Goal: Task Accomplishment & Management: Complete application form

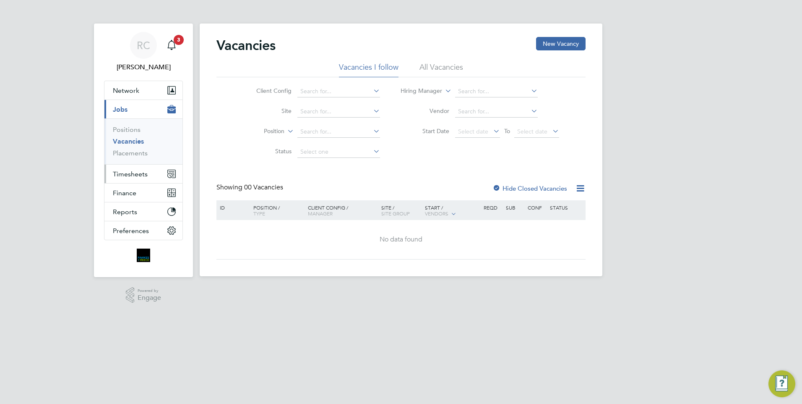
click at [136, 171] on span "Timesheets" at bounding box center [130, 174] width 35 height 8
click at [135, 172] on span "Timesheets" at bounding box center [130, 174] width 35 height 8
click at [134, 176] on span "Timesheets" at bounding box center [130, 174] width 35 height 8
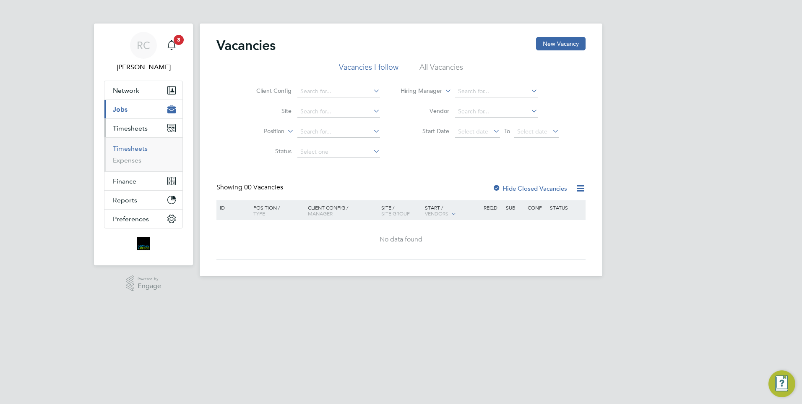
click at [130, 150] on link "Timesheets" at bounding box center [130, 148] width 35 height 8
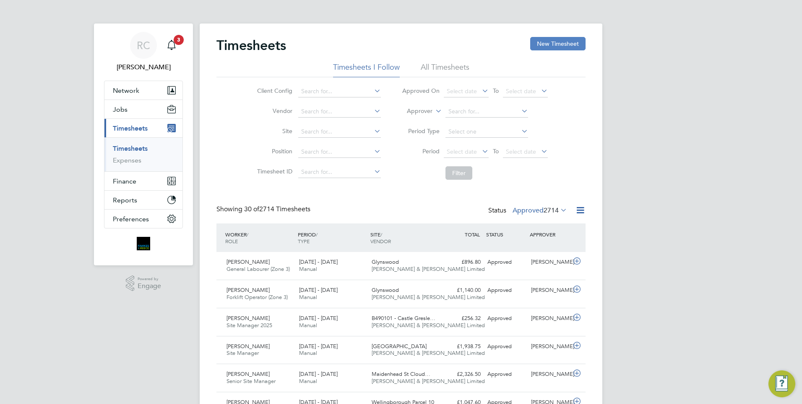
click at [552, 47] on button "New Timesheet" at bounding box center [557, 43] width 55 height 13
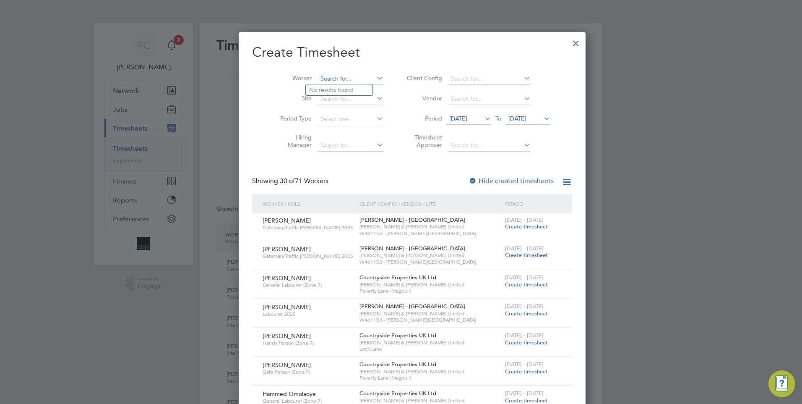
click at [318, 80] on input at bounding box center [351, 79] width 66 height 12
click at [359, 103] on b "Mas" at bounding box center [364, 101] width 11 height 7
type input "[PERSON_NAME]"
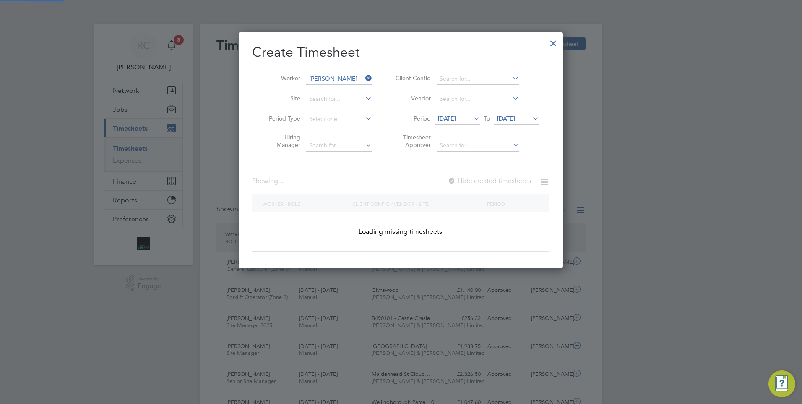
scroll to position [226, 325]
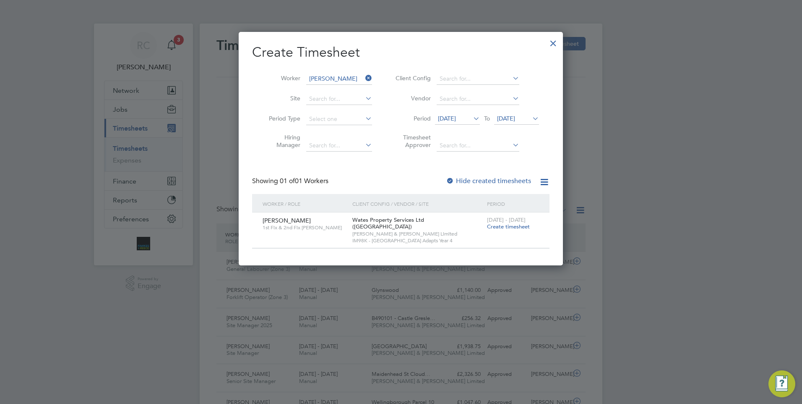
click at [512, 227] on span "Create timesheet" at bounding box center [508, 226] width 43 height 7
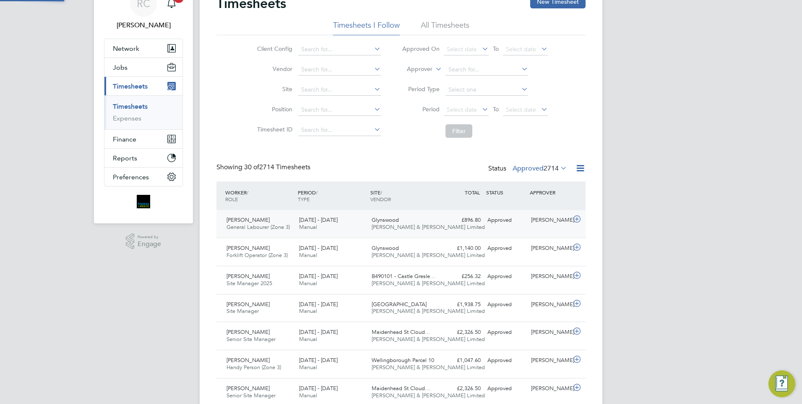
scroll to position [4, 4]
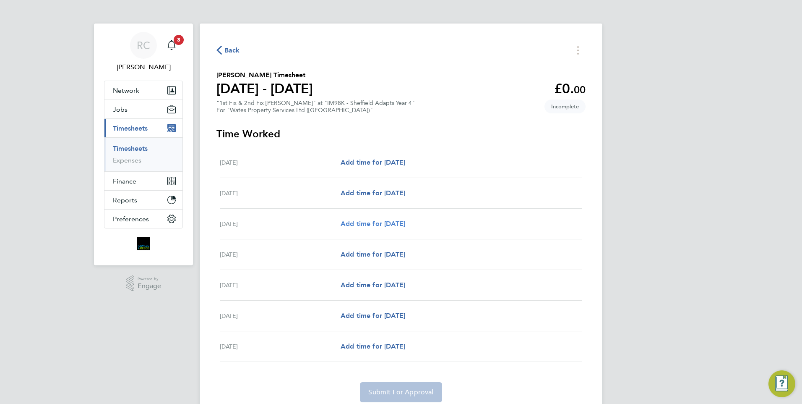
click at [361, 222] on span "Add time for [DATE]" at bounding box center [373, 223] width 65 height 8
select select "30"
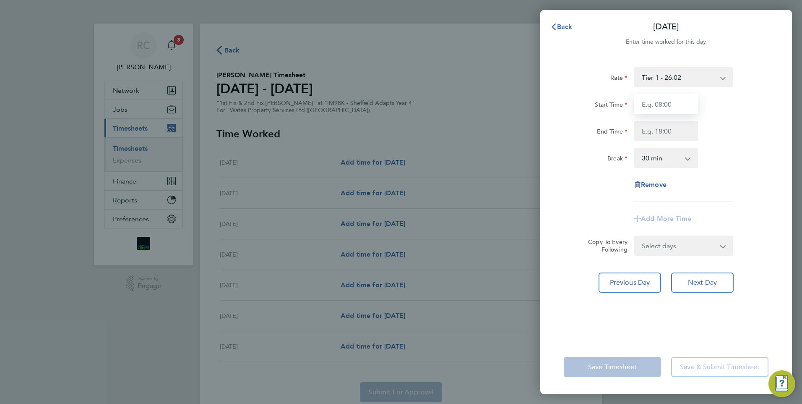
click at [671, 109] on input "Start Time" at bounding box center [666, 104] width 64 height 20
type input "08:00"
type input "16:30"
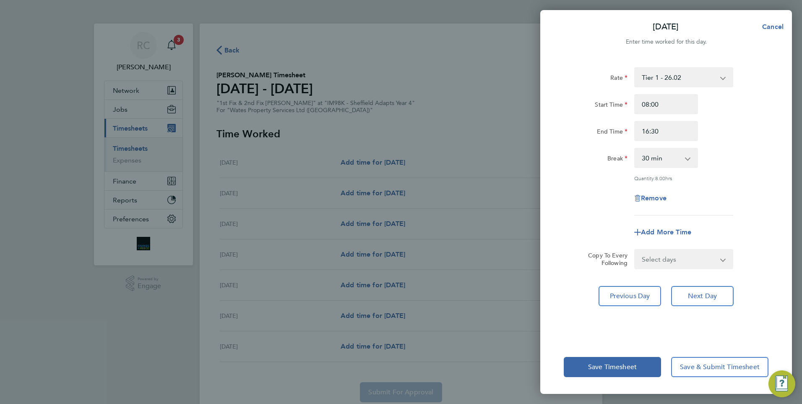
click at [704, 268] on div "Rate Tier 1 - 26.02 Start Time 08:00 End Time 16:30 Break 0 min 15 min 30 min 4…" at bounding box center [666, 198] width 252 height 283
click at [703, 262] on select "Select days Day [DATE] [DATE] [DATE] [DATE]" at bounding box center [679, 259] width 88 height 18
select select "DAY"
click at [635, 250] on select "Select days Day [DATE] [DATE] [DATE] [DATE]" at bounding box center [679, 259] width 88 height 18
select select "[DATE]"
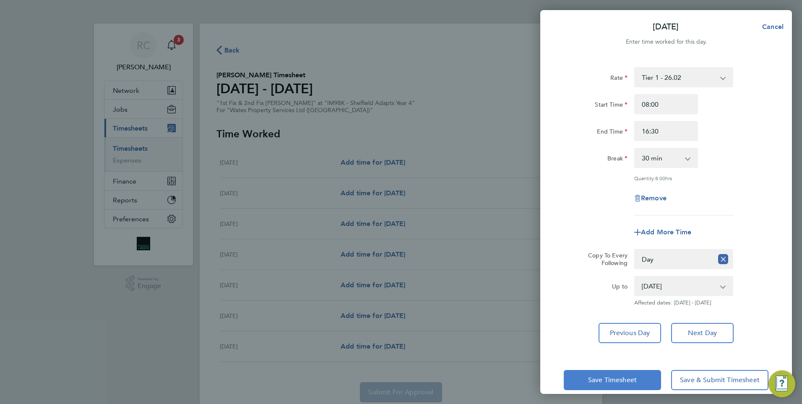
click at [629, 381] on span "Save Timesheet" at bounding box center [612, 379] width 49 height 8
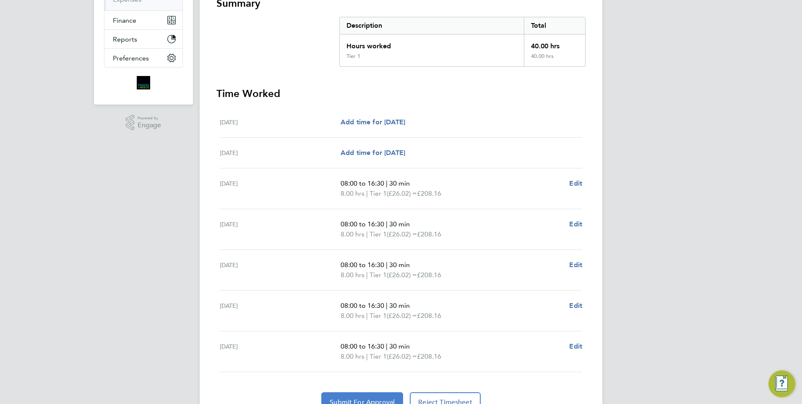
click at [367, 395] on button "Submit For Approval" at bounding box center [362, 402] width 82 height 20
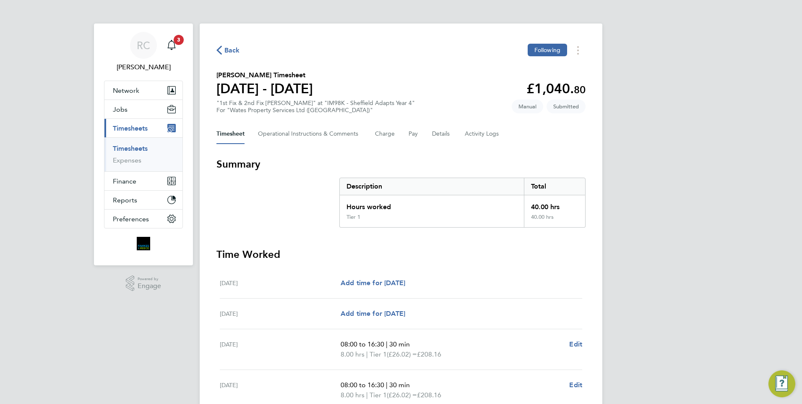
click at [131, 149] on link "Timesheets" at bounding box center [130, 148] width 35 height 8
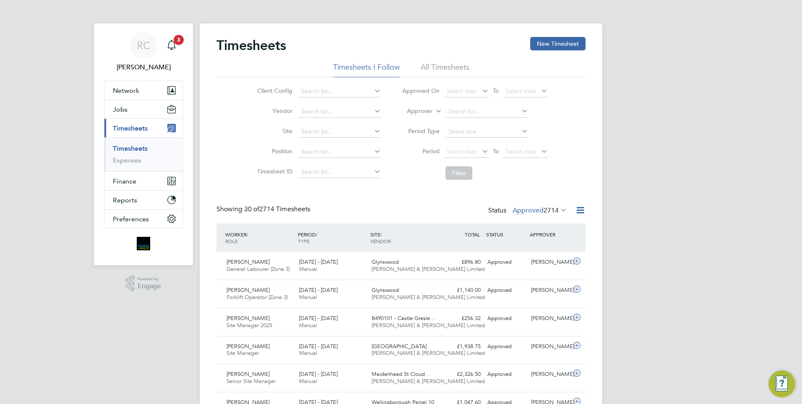
click at [552, 213] on span "2714" at bounding box center [551, 210] width 15 height 8
click at [554, 247] on li "18" at bounding box center [559, 249] width 18 height 12
click at [544, 212] on span "2714" at bounding box center [551, 210] width 15 height 8
click at [550, 250] on li "18" at bounding box center [559, 249] width 18 height 12
click at [548, 211] on span "2714" at bounding box center [551, 210] width 15 height 8
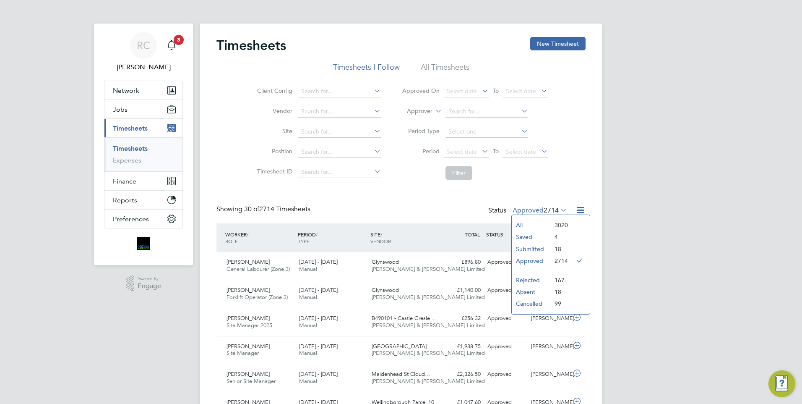
click at [559, 246] on li "18" at bounding box center [559, 249] width 18 height 12
click at [545, 213] on span "2714" at bounding box center [551, 210] width 15 height 8
click at [552, 248] on li "18" at bounding box center [559, 249] width 18 height 12
click at [548, 210] on span "2714" at bounding box center [551, 210] width 15 height 8
click at [529, 251] on li "Submitted" at bounding box center [531, 249] width 39 height 12
